Goal: Task Accomplishment & Management: Manage account settings

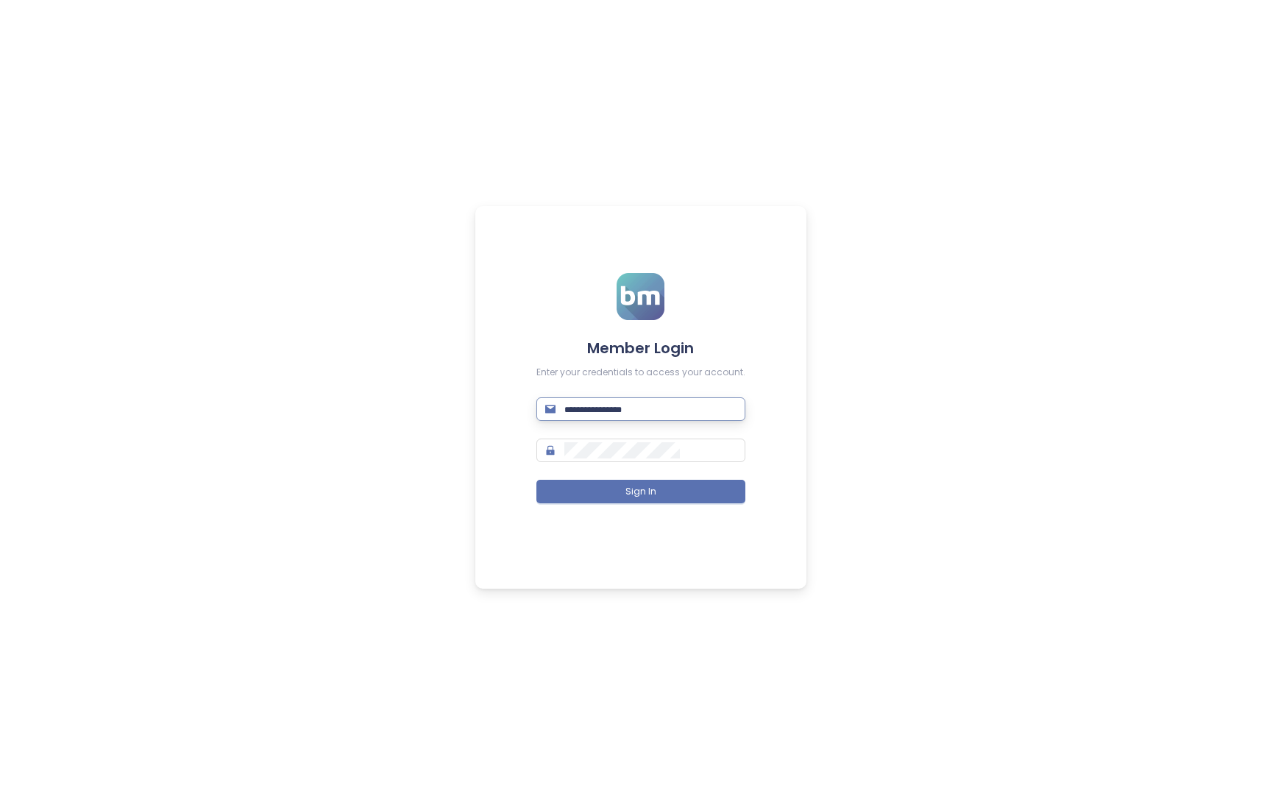
click at [684, 410] on input "text" at bounding box center [650, 409] width 172 height 16
click at [411, 311] on div "Member Login Enter your credentials to access your account. Sign In" at bounding box center [640, 397] width 1281 height 794
click at [632, 411] on input "text" at bounding box center [650, 409] width 172 height 16
type input "*"
